Goal: Information Seeking & Learning: Check status

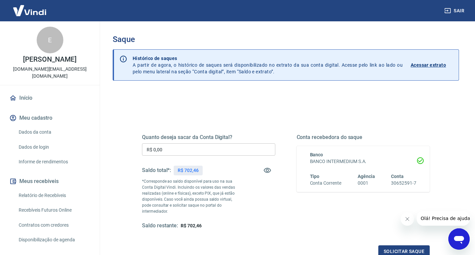
click at [39, 189] on link "Relatório de Recebíveis" at bounding box center [54, 196] width 76 height 14
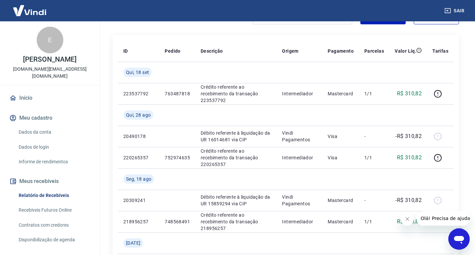
scroll to position [109, 0]
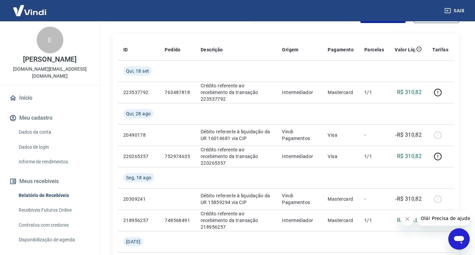
click at [34, 91] on link "Início" at bounding box center [50, 98] width 84 height 15
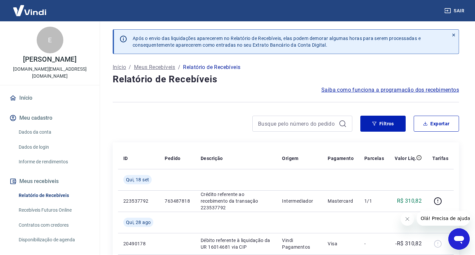
click at [32, 9] on img at bounding box center [29, 10] width 43 height 20
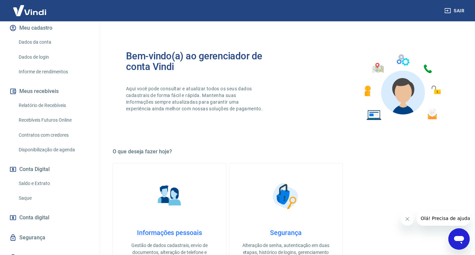
scroll to position [93, 0]
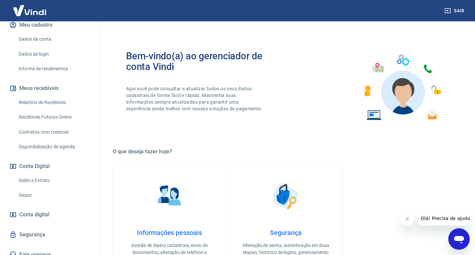
click at [28, 188] on link "Saque" at bounding box center [54, 195] width 76 height 14
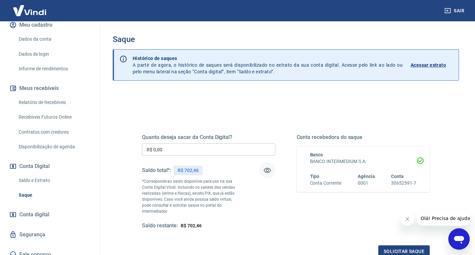
click at [269, 170] on icon "button" at bounding box center [268, 170] width 8 height 8
click at [41, 174] on link "Saldo e Extrato" at bounding box center [54, 181] width 76 height 14
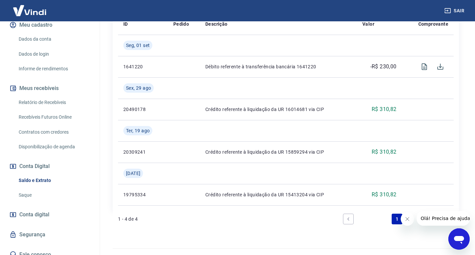
scroll to position [187, 0]
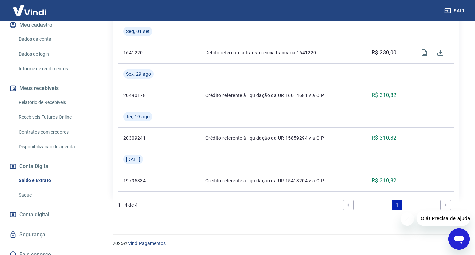
click at [51, 140] on link "Disponibilização de agenda" at bounding box center [54, 147] width 76 height 14
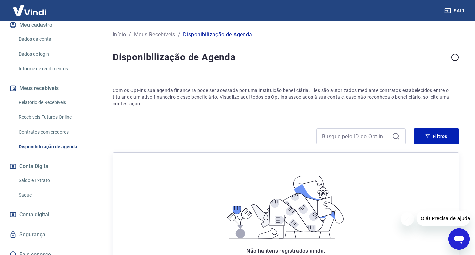
click at [34, 125] on link "Contratos com credores" at bounding box center [54, 132] width 76 height 14
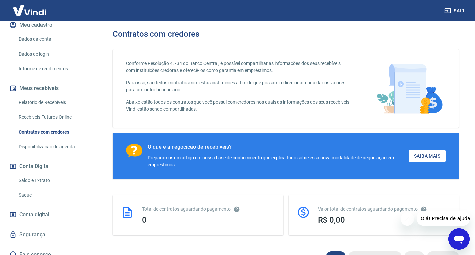
click at [36, 63] on link "Informe de rendimentos" at bounding box center [54, 69] width 76 height 14
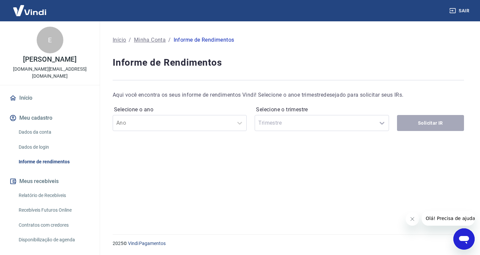
click at [45, 174] on button "Meus recebíveis" at bounding box center [50, 181] width 84 height 15
click at [34, 176] on button "Meus recebíveis" at bounding box center [50, 181] width 84 height 15
click at [32, 189] on link "Relatório de Recebíveis" at bounding box center [54, 196] width 76 height 14
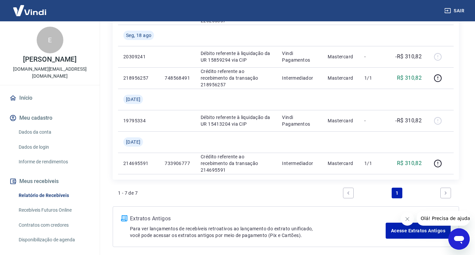
scroll to position [257, 0]
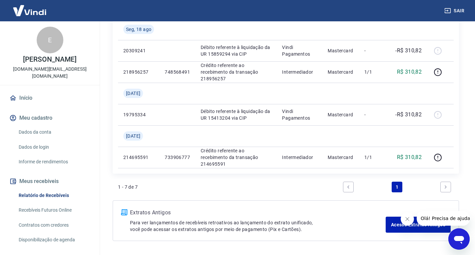
click at [49, 203] on link "Recebíveis Futuros Online" at bounding box center [54, 210] width 76 height 14
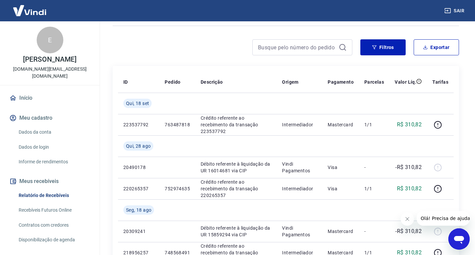
scroll to position [70, 0]
